Goal: Find specific page/section: Find specific page/section

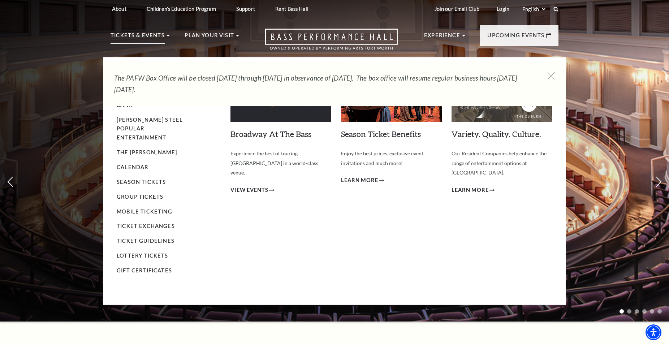
click at [156, 31] on p "Tickets & Events" at bounding box center [138, 37] width 54 height 13
click at [156, 38] on p "Tickets & Events" at bounding box center [138, 37] width 54 height 13
click at [167, 35] on icon at bounding box center [168, 36] width 3 height 2
click at [137, 164] on link "Calendar" at bounding box center [132, 167] width 31 height 6
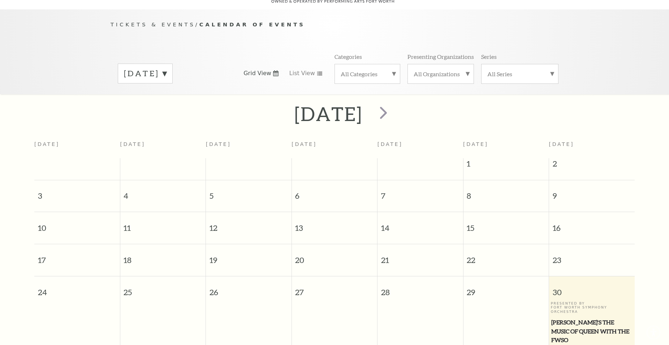
scroll to position [64, 0]
click at [167, 68] on label "[DATE]" at bounding box center [145, 73] width 43 height 11
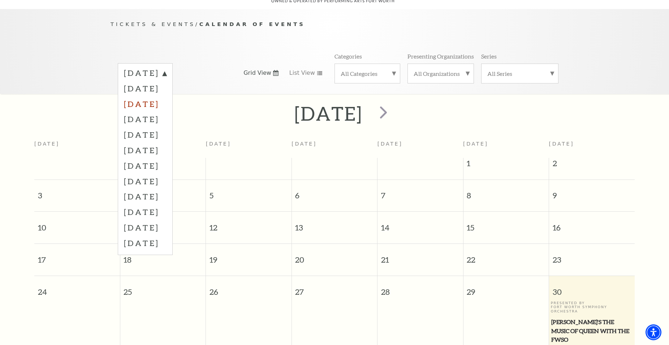
click at [167, 98] on label "[DATE]" at bounding box center [145, 104] width 43 height 16
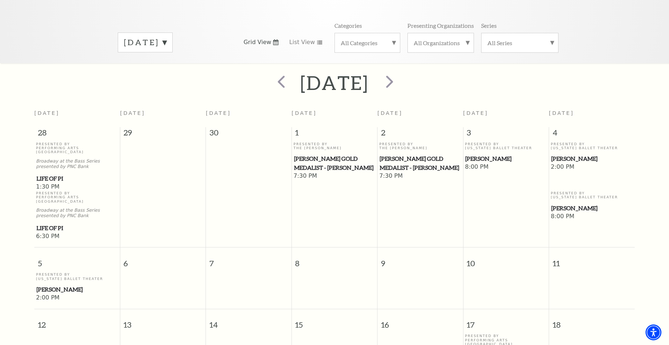
scroll to position [91, 0]
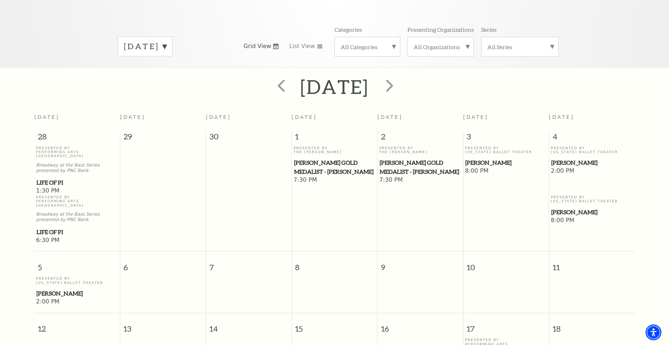
click at [167, 42] on label "[DATE]" at bounding box center [145, 46] width 43 height 11
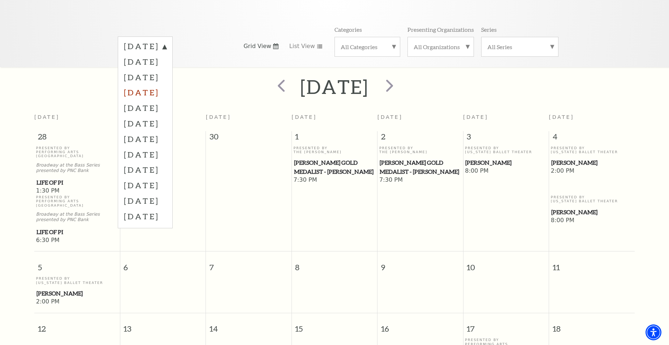
click at [167, 88] on label "[DATE]" at bounding box center [145, 93] width 43 height 16
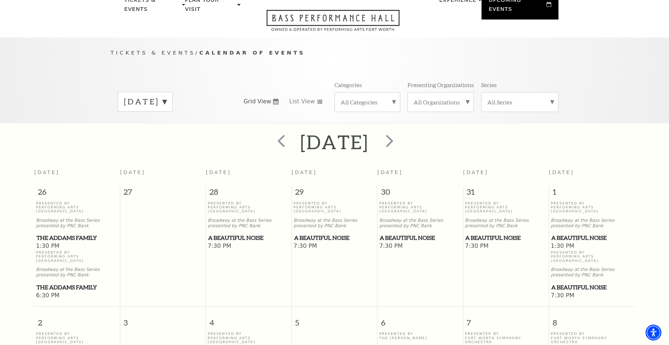
scroll to position [27, 0]
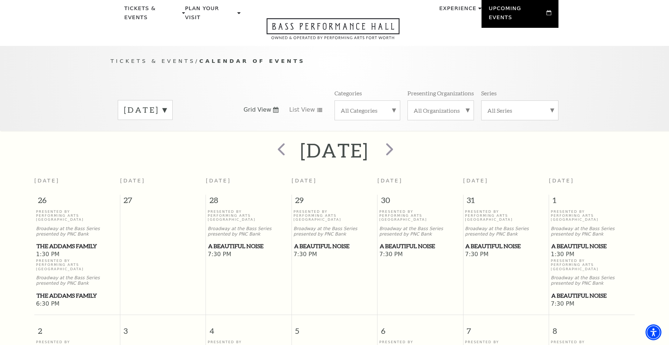
click at [167, 104] on label "[DATE]" at bounding box center [145, 109] width 43 height 11
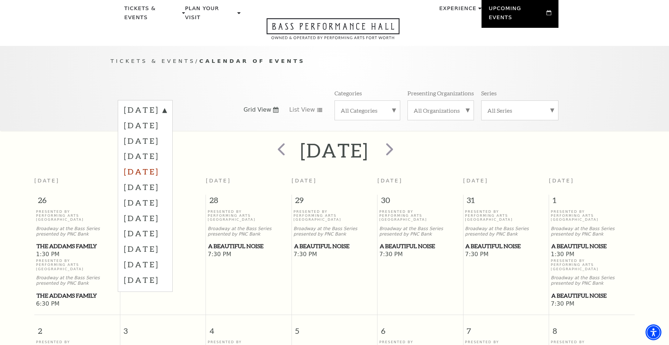
click at [167, 167] on label "[DATE]" at bounding box center [145, 172] width 43 height 16
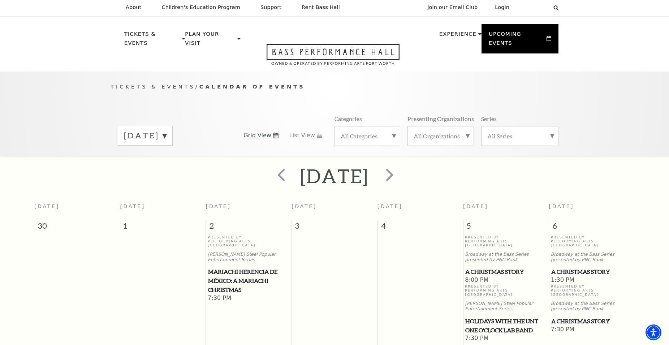
scroll to position [0, 0]
